Goal: Transaction & Acquisition: Download file/media

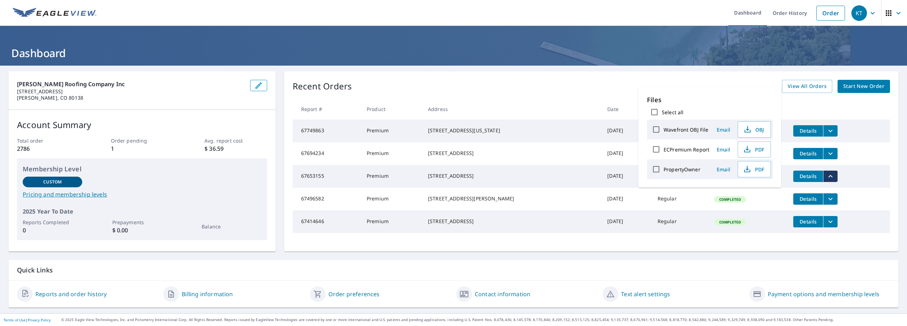
click at [602, 187] on td "[DATE]" at bounding box center [626, 176] width 50 height 23
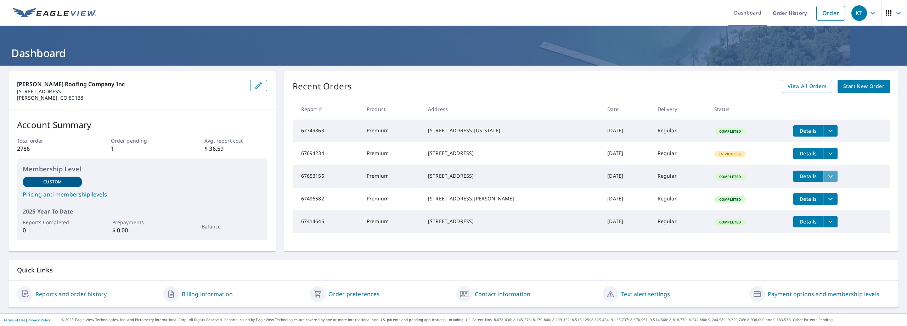
click at [826, 179] on icon "filesDropdownBtn-67653155" at bounding box center [830, 176] width 9 height 9
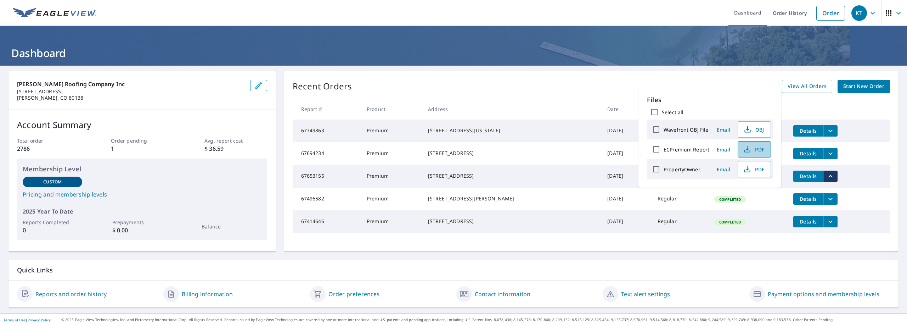
click at [749, 148] on icon "button" at bounding box center [747, 149] width 9 height 9
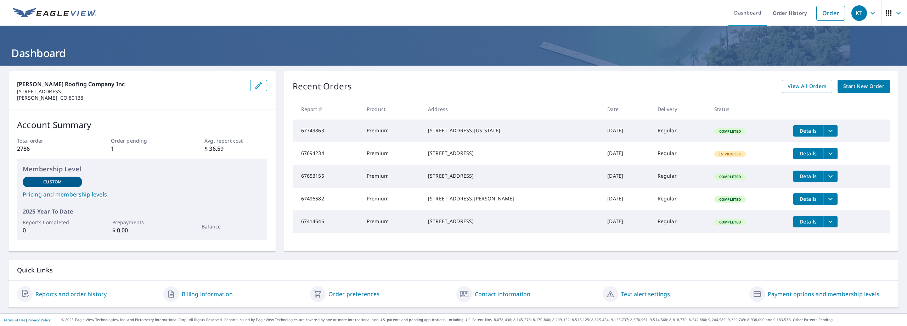
click at [826, 180] on icon "filesDropdownBtn-67653155" at bounding box center [830, 176] width 9 height 9
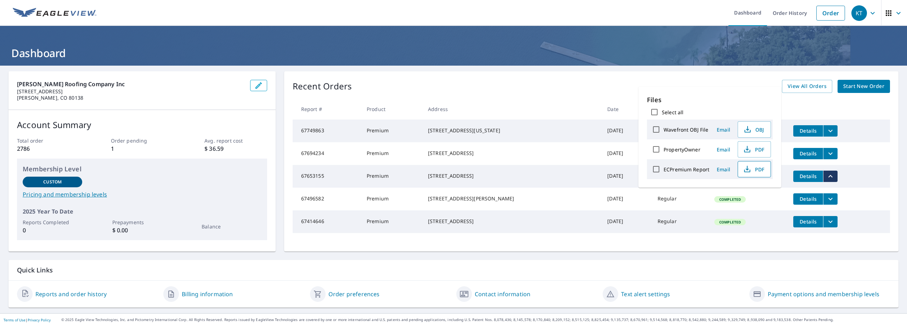
click at [757, 169] on span "PDF" at bounding box center [753, 169] width 23 height 9
